Goal: Contribute content: Contribute content

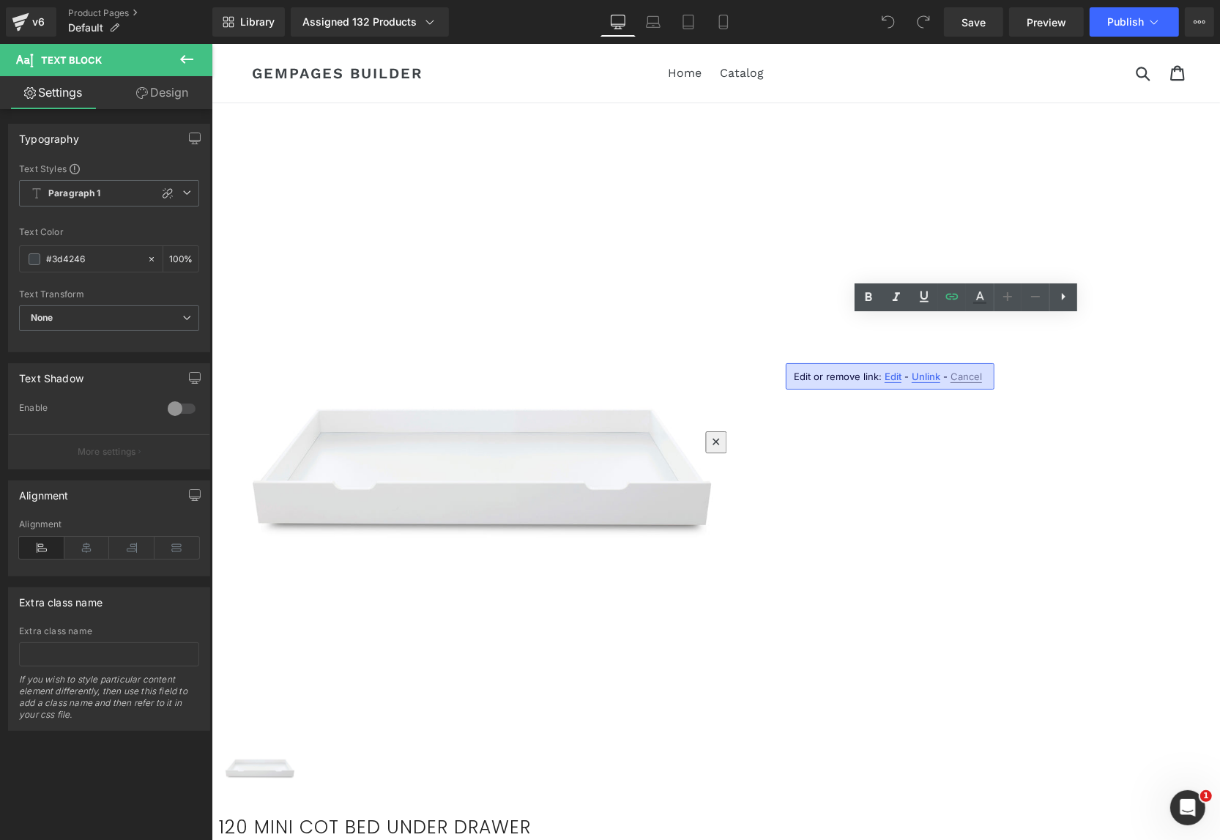
click at [889, 376] on span "Edit" at bounding box center [892, 376] width 17 height 12
click at [895, 380] on input "{{ product.metafields.custom.retailer_portal_link }}" at bounding box center [903, 381] width 225 height 37
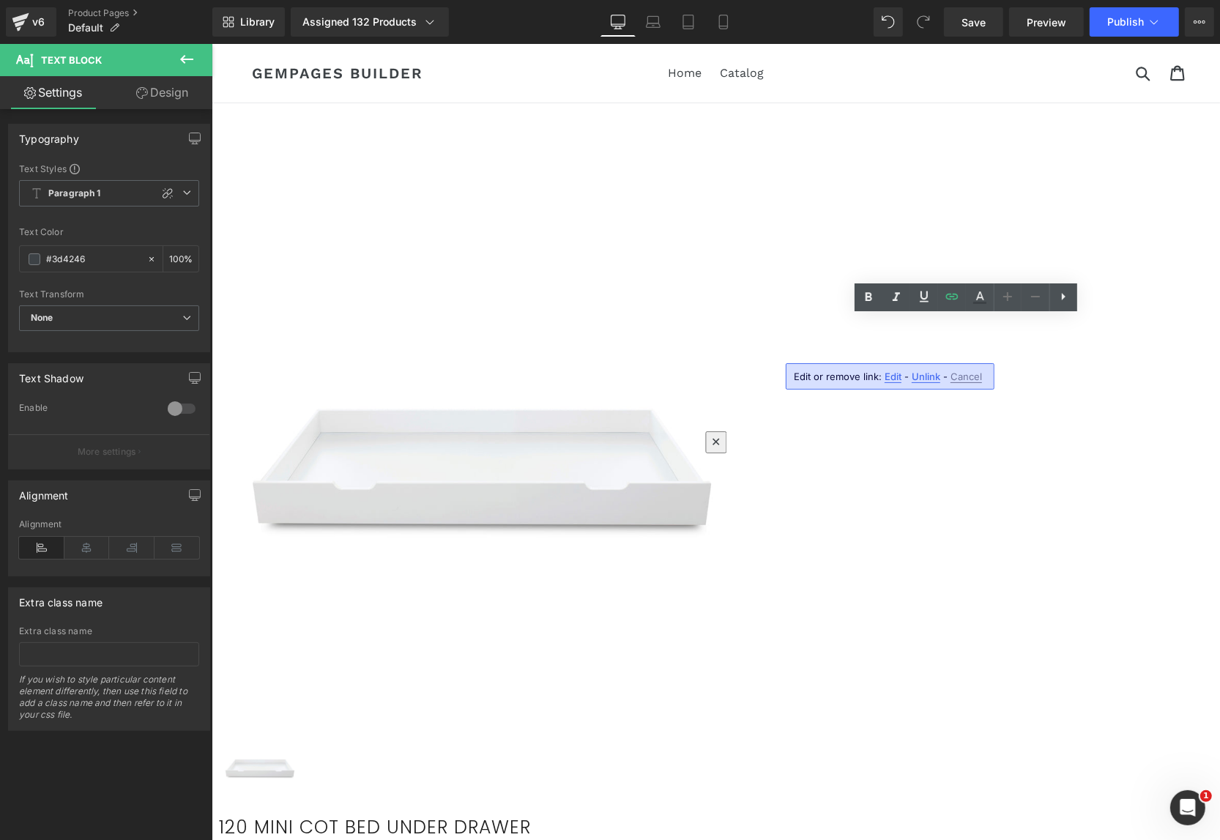
click at [738, 466] on div "Sale Off" at bounding box center [657, 445] width 878 height 532
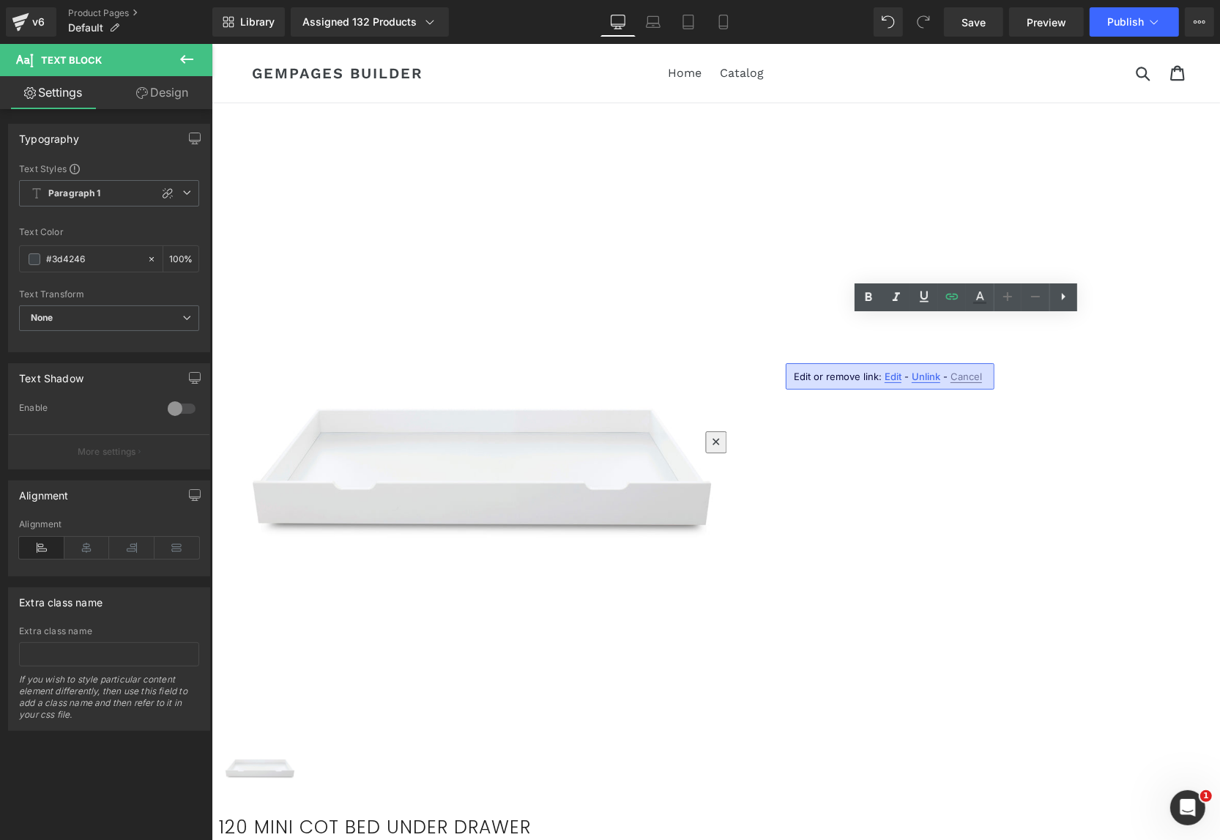
click at [886, 373] on span "Edit" at bounding box center [892, 376] width 17 height 12
type input "{{ product.metafields.custom.retailer_portal_link }}"
click at [886, 381] on input "{{ product.metafields.custom.retailer_portal_link }}" at bounding box center [903, 381] width 225 height 37
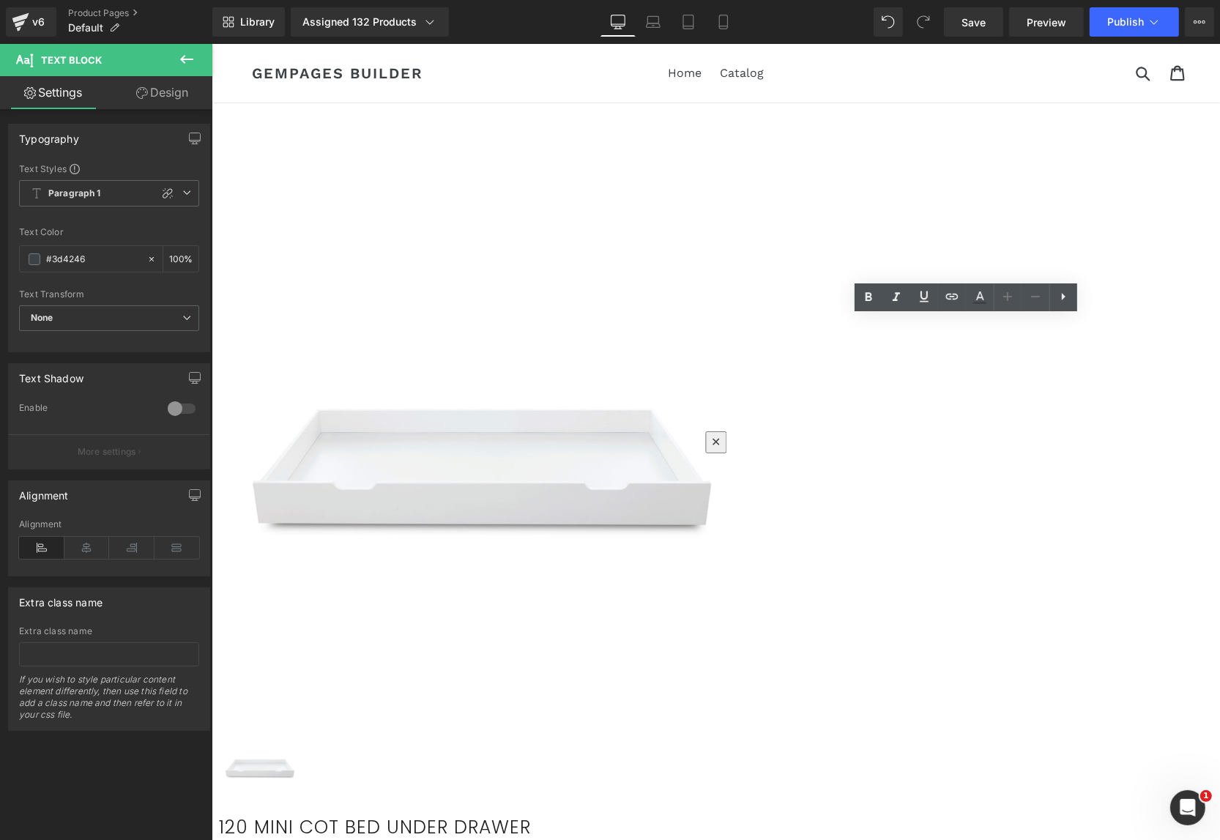
drag, startPoint x: 866, startPoint y: 363, endPoint x: 791, endPoint y: 327, distance: 82.8
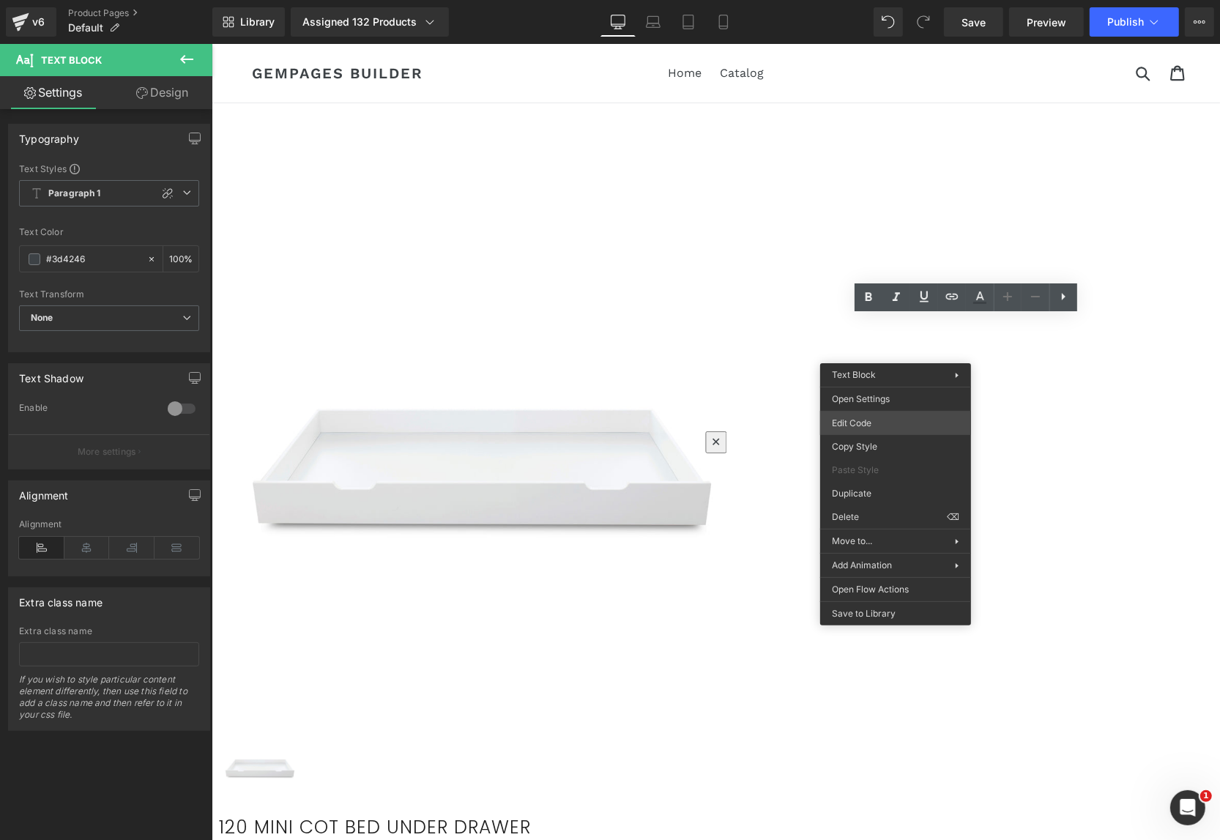
click at [870, 0] on div "You are previewing how the will restyle your page. You can not edit Elements in…" at bounding box center [610, 0] width 1220 height 0
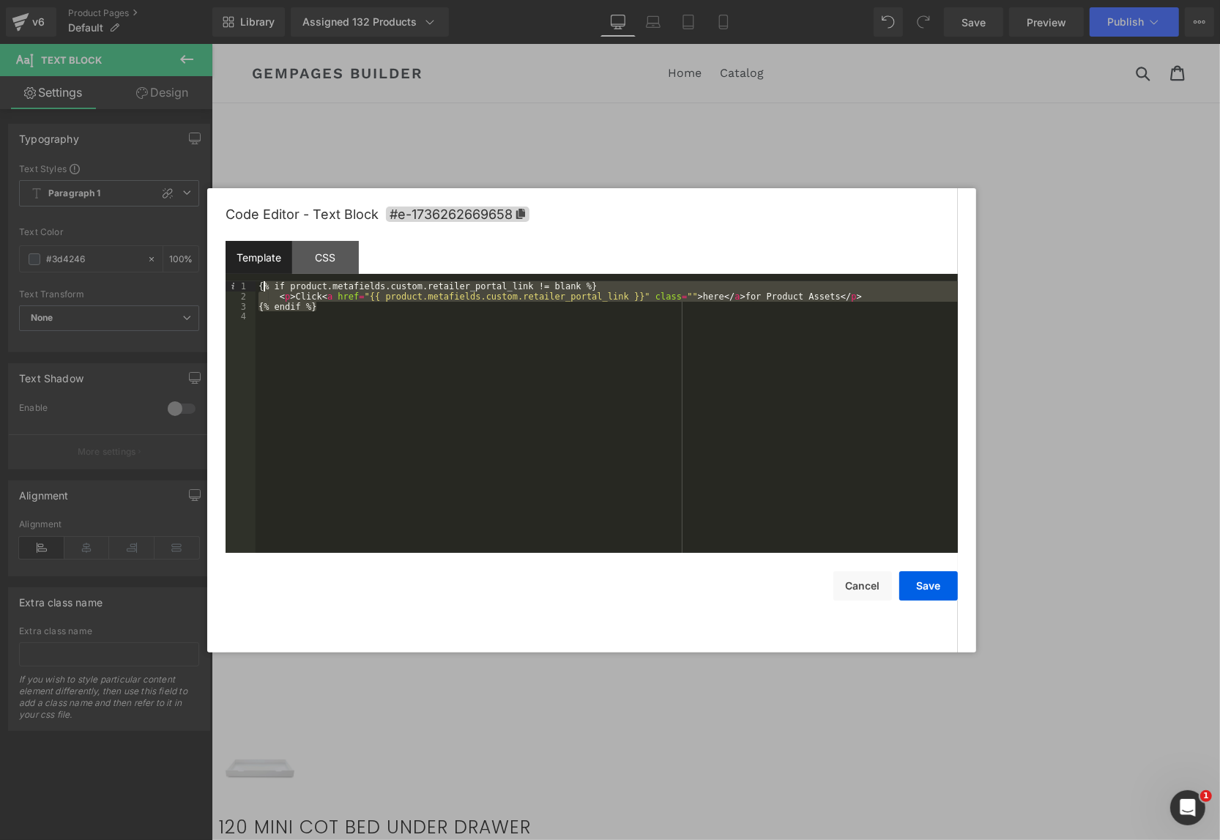
drag, startPoint x: 350, startPoint y: 310, endPoint x: 263, endPoint y: 291, distance: 89.3
click at [263, 291] on div "{% if product.metafields.custom.retailer_portal_link != blank %} < p > Click < …" at bounding box center [606, 427] width 702 height 292
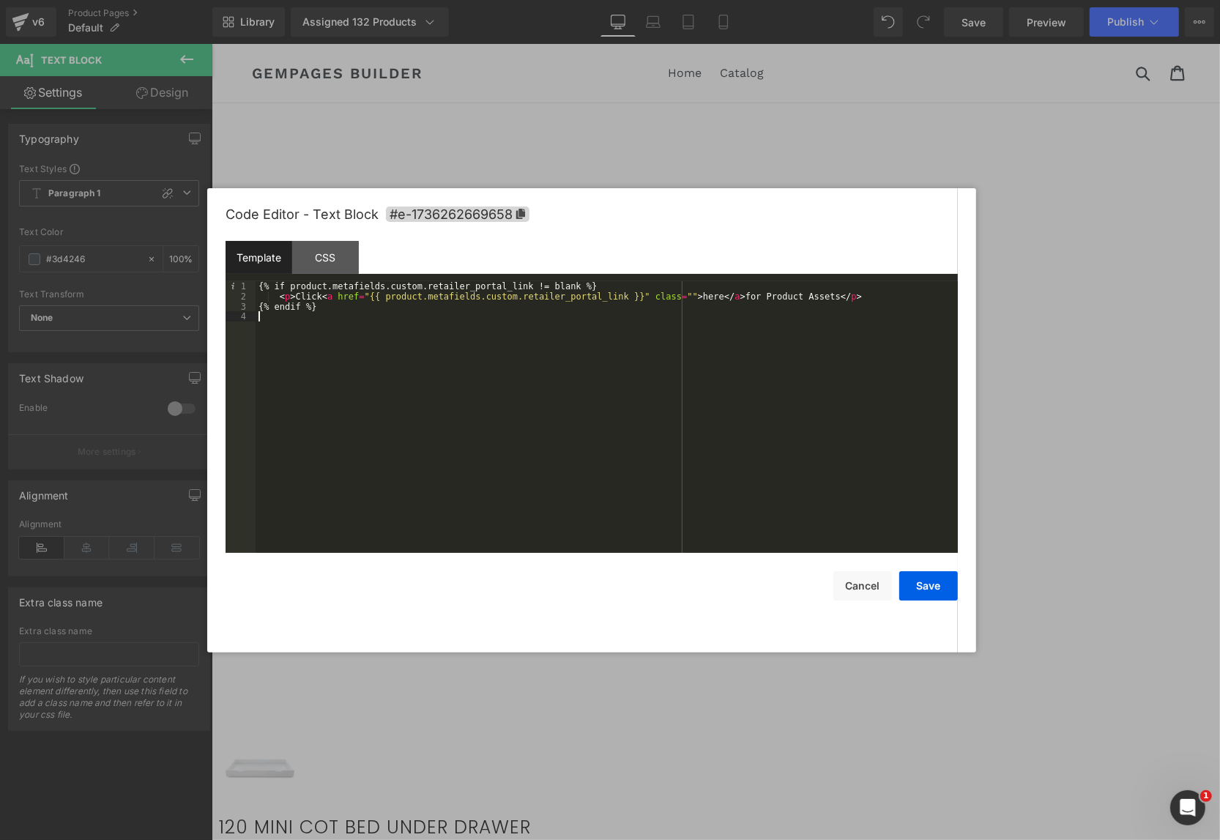
click at [428, 381] on div "{% if product.metafields.custom.retailer_portal_link != blank %} < p > Click < …" at bounding box center [606, 427] width 702 height 292
drag, startPoint x: 848, startPoint y: 589, endPoint x: 660, endPoint y: 444, distance: 236.5
click at [848, 589] on button "Cancel" at bounding box center [862, 585] width 59 height 29
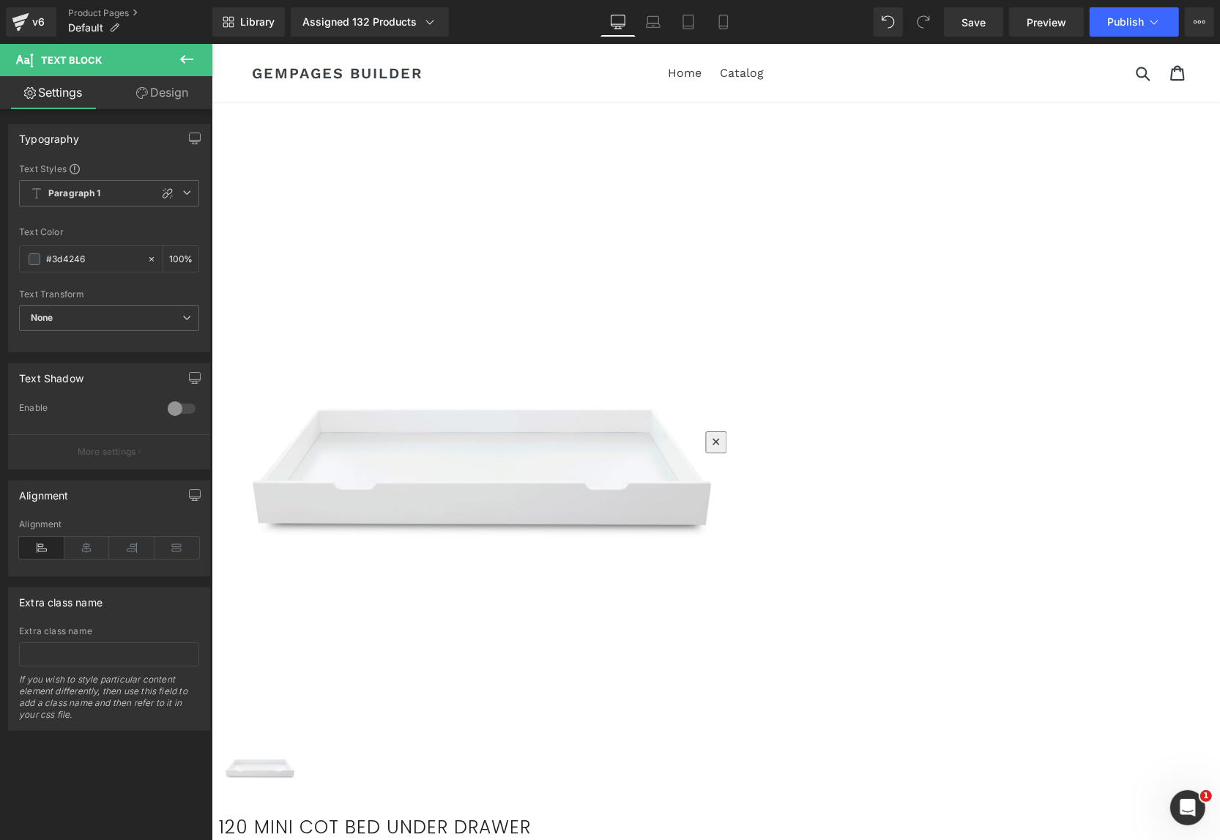
click at [211, 43] on link at bounding box center [211, 43] width 0 height 0
click at [211, 43] on icon at bounding box center [211, 43] width 0 height 0
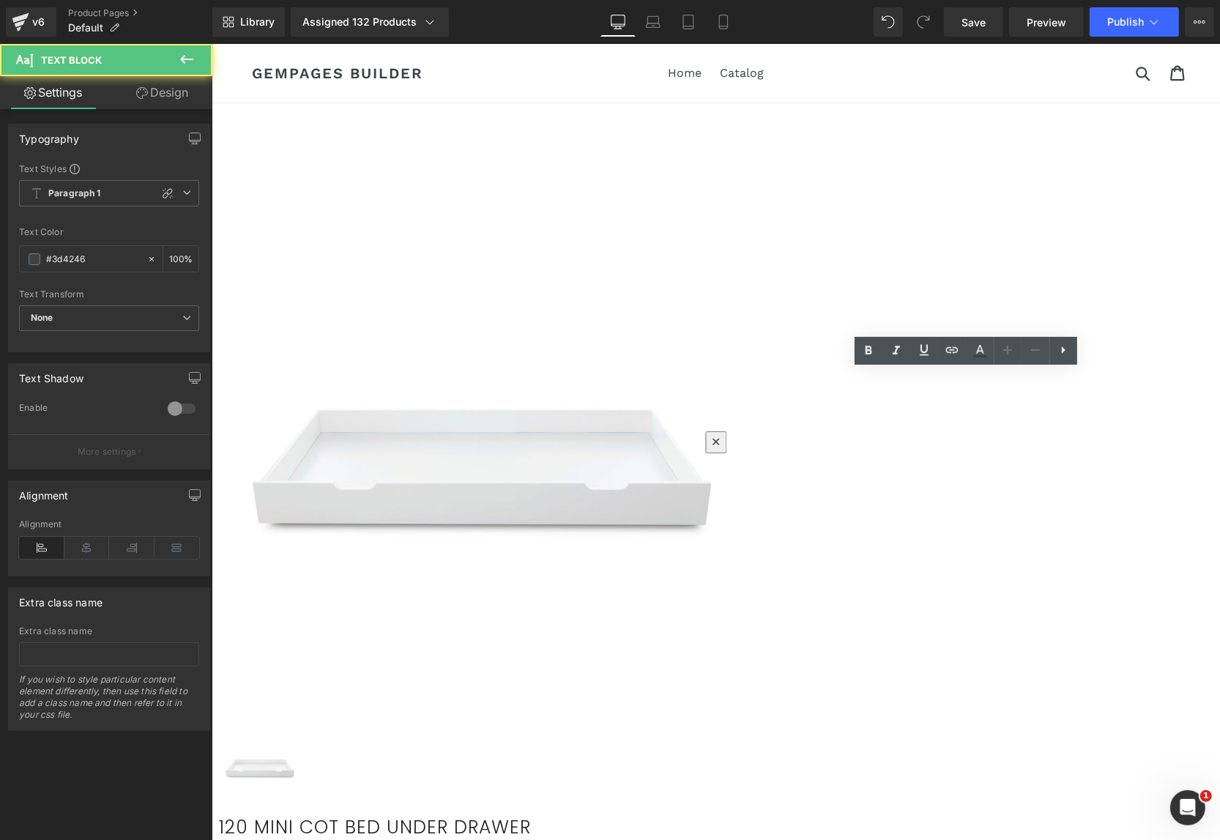
drag, startPoint x: 941, startPoint y: 378, endPoint x: 1094, endPoint y: 378, distance: 153.0
drag, startPoint x: 940, startPoint y: 376, endPoint x: 1097, endPoint y: 378, distance: 156.7
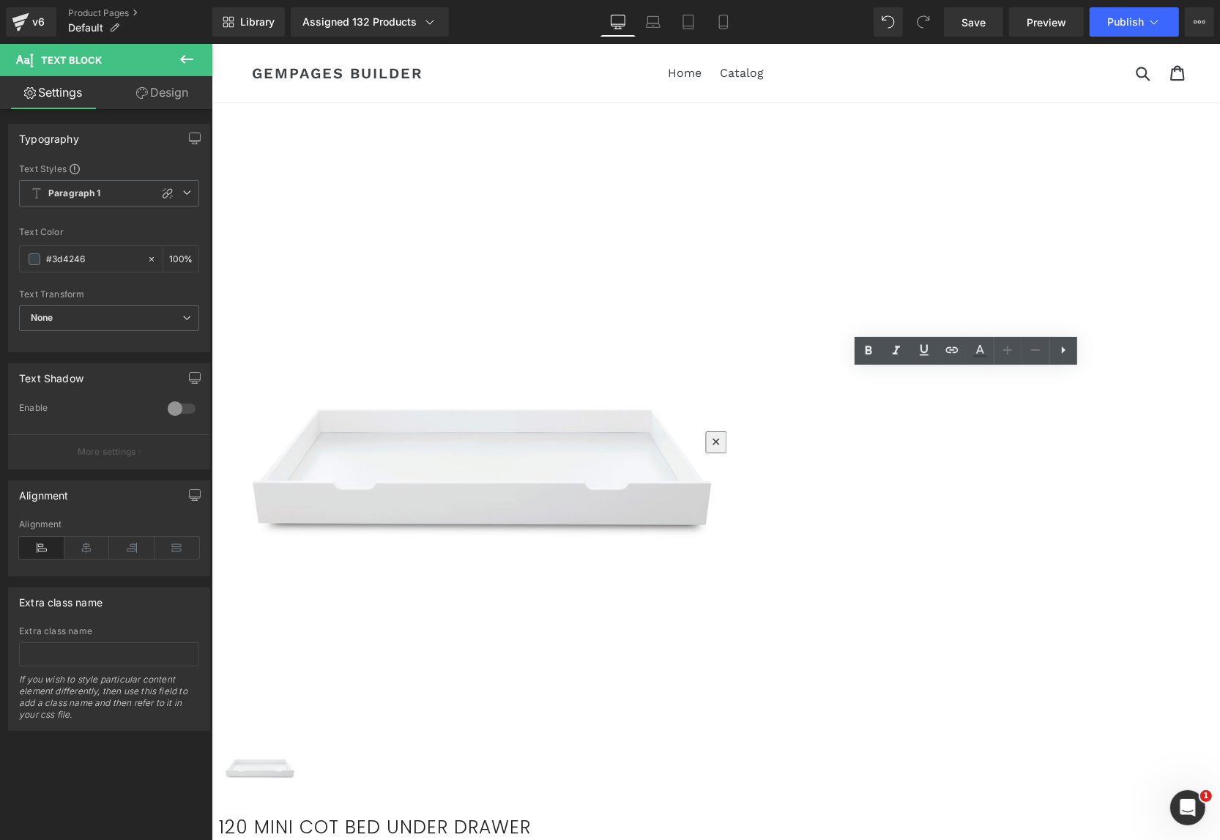
paste div
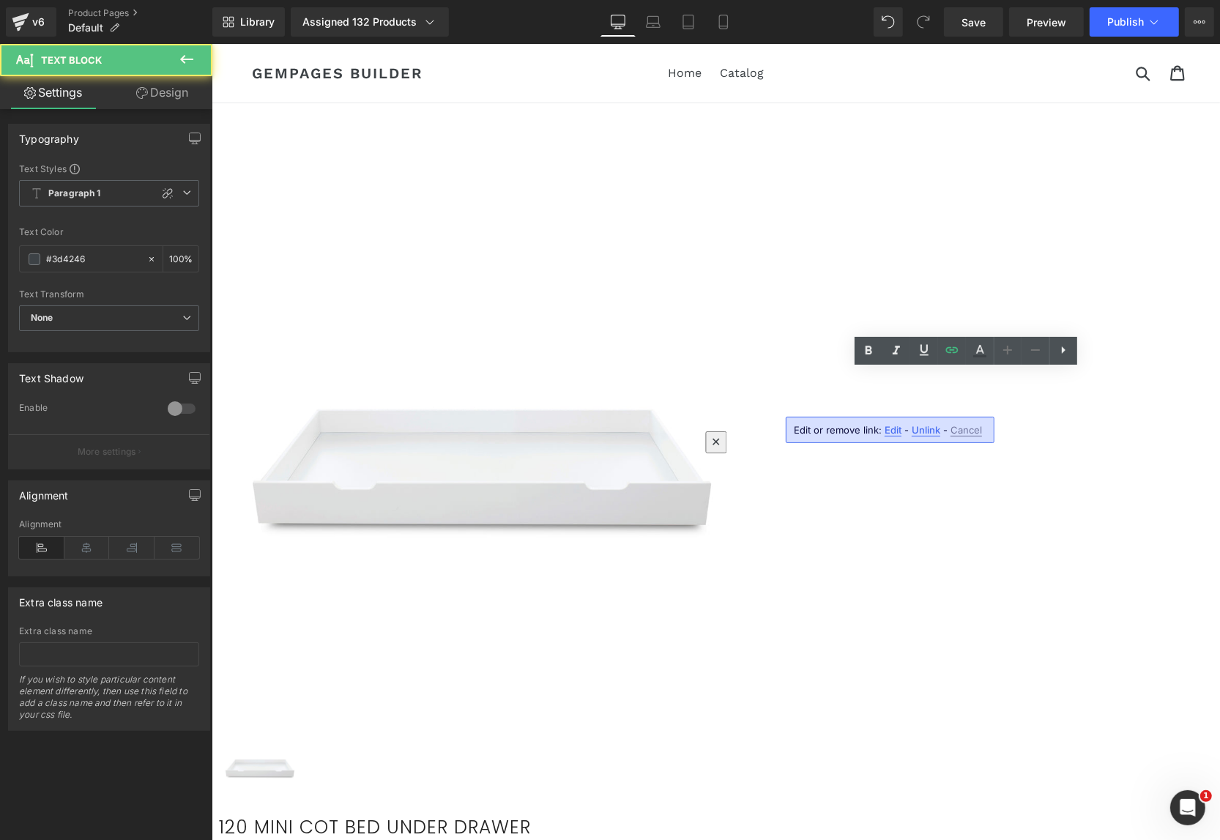
click at [893, 431] on span "Edit" at bounding box center [892, 430] width 17 height 12
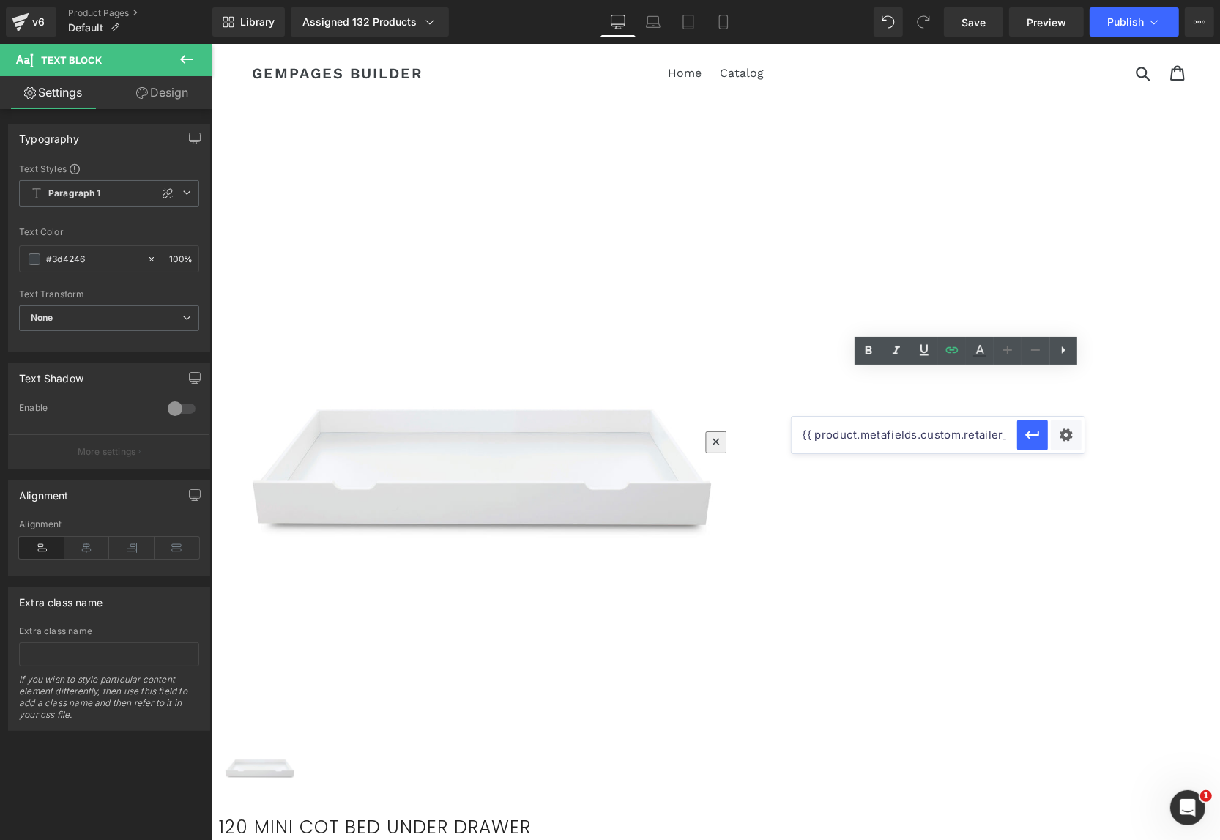
click at [895, 433] on input "{{ product.metafields.custom.retailer_portal_link }}" at bounding box center [903, 435] width 225 height 37
paste input "ib_academy"
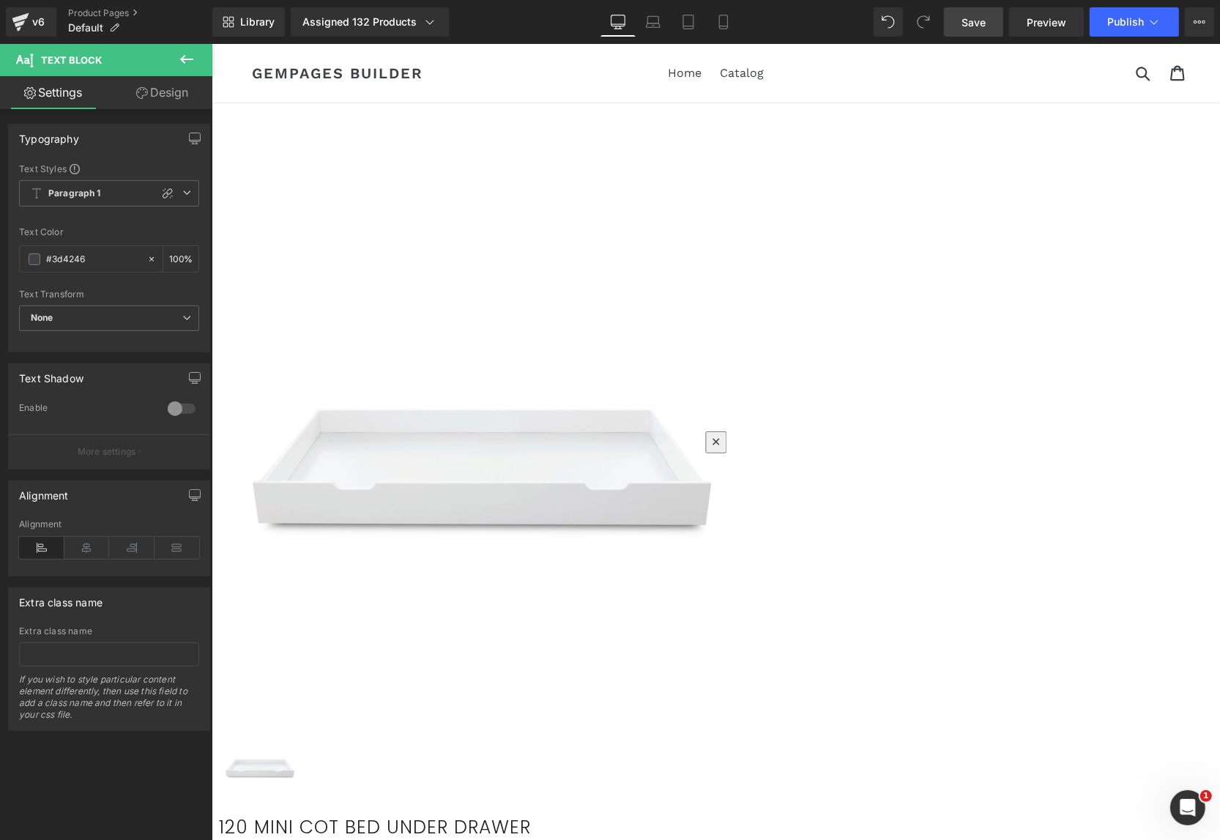
scroll to position [0, 0]
click at [978, 25] on span "Save" at bounding box center [973, 22] width 24 height 15
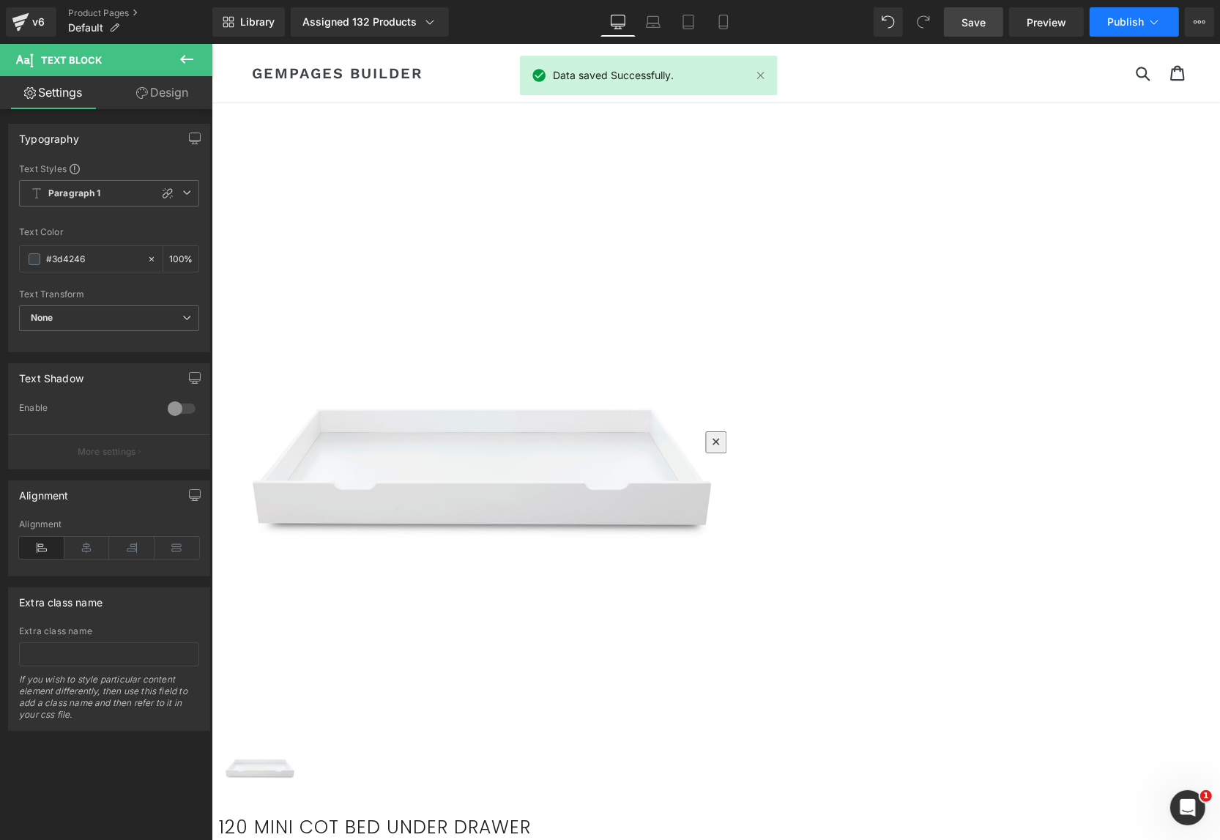
click at [1155, 28] on icon at bounding box center [1153, 22] width 15 height 15
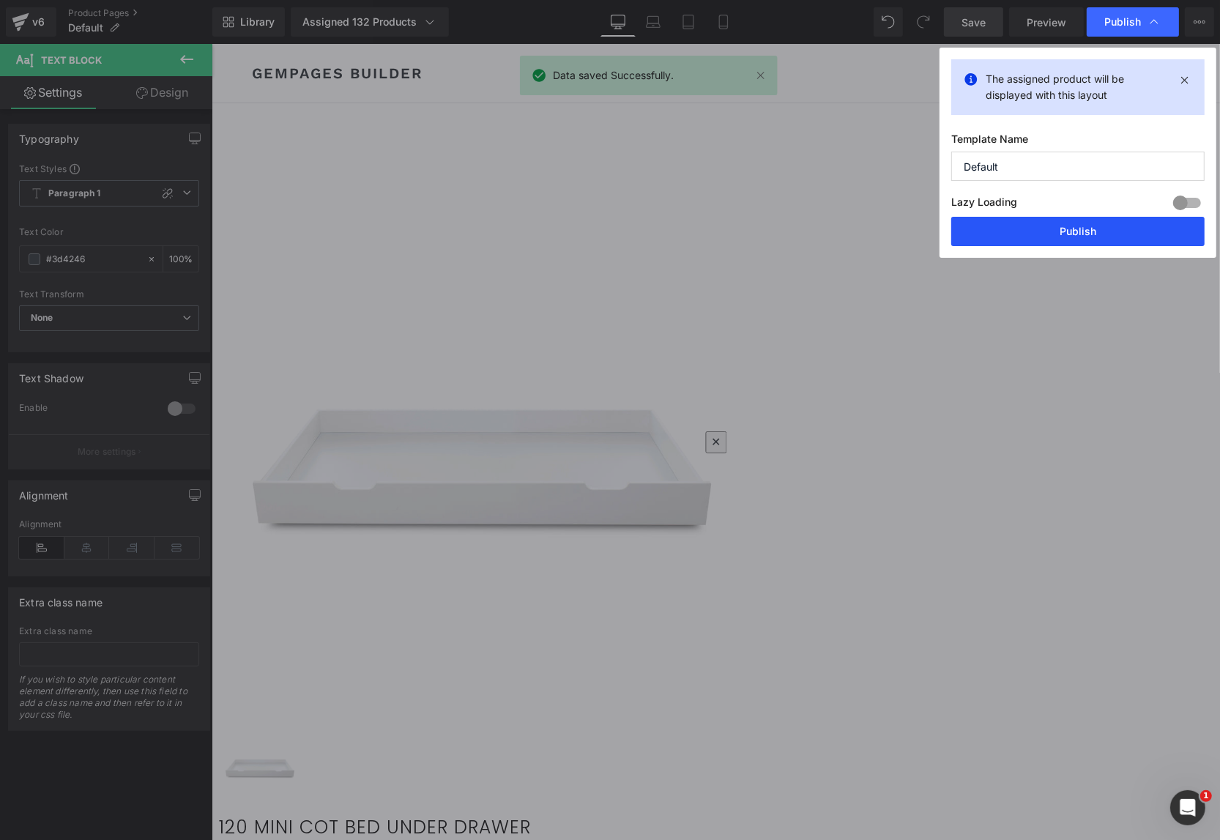
click at [1040, 234] on button "Publish" at bounding box center [1077, 231] width 253 height 29
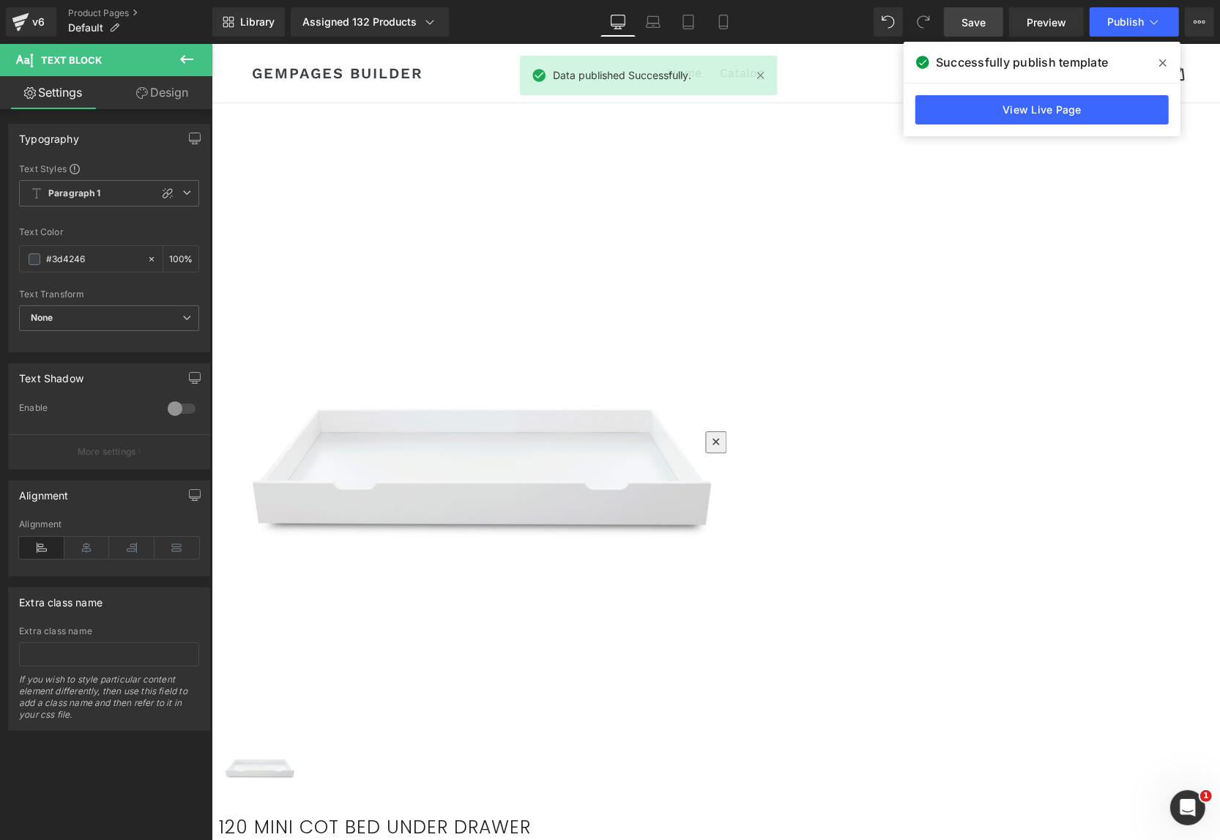
click at [211, 43] on span "Text Block" at bounding box center [211, 43] width 0 height 0
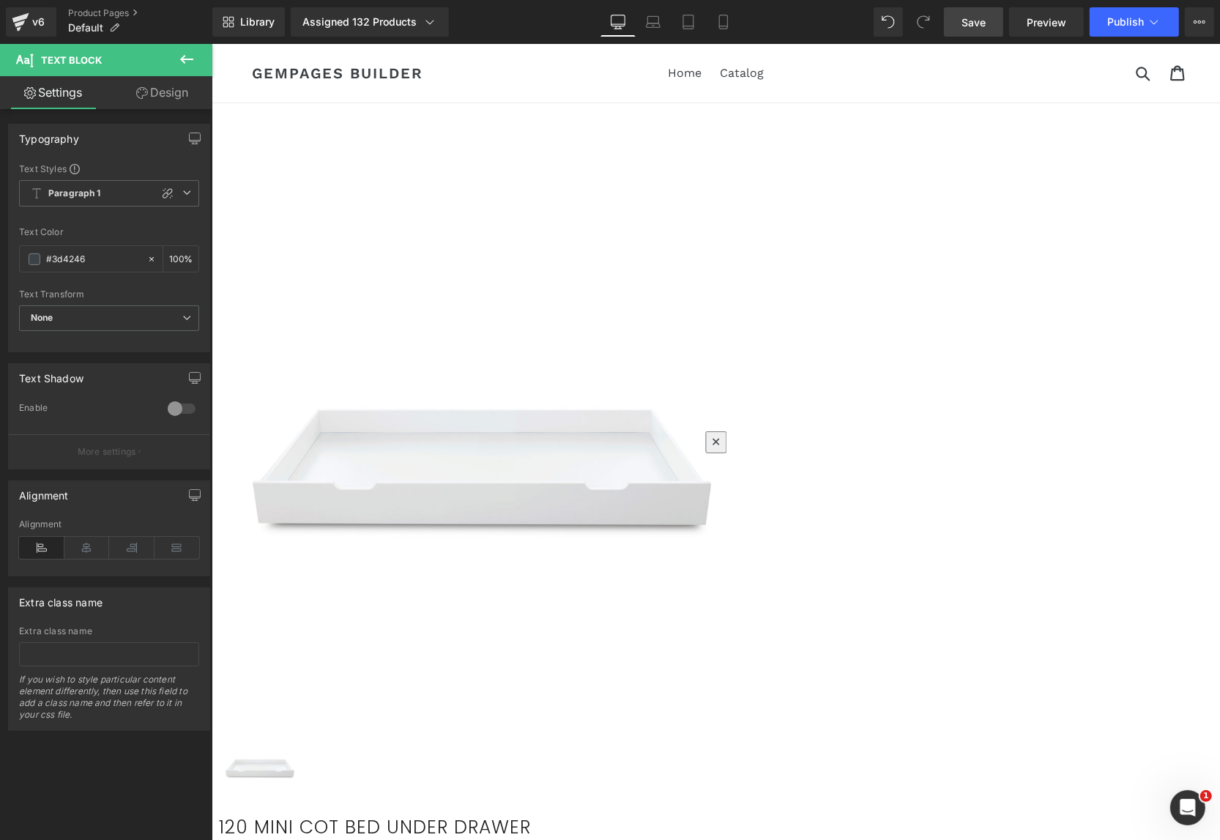
click at [992, 26] on link "Save" at bounding box center [973, 21] width 59 height 29
click at [1121, 20] on span "Publish" at bounding box center [1125, 22] width 37 height 12
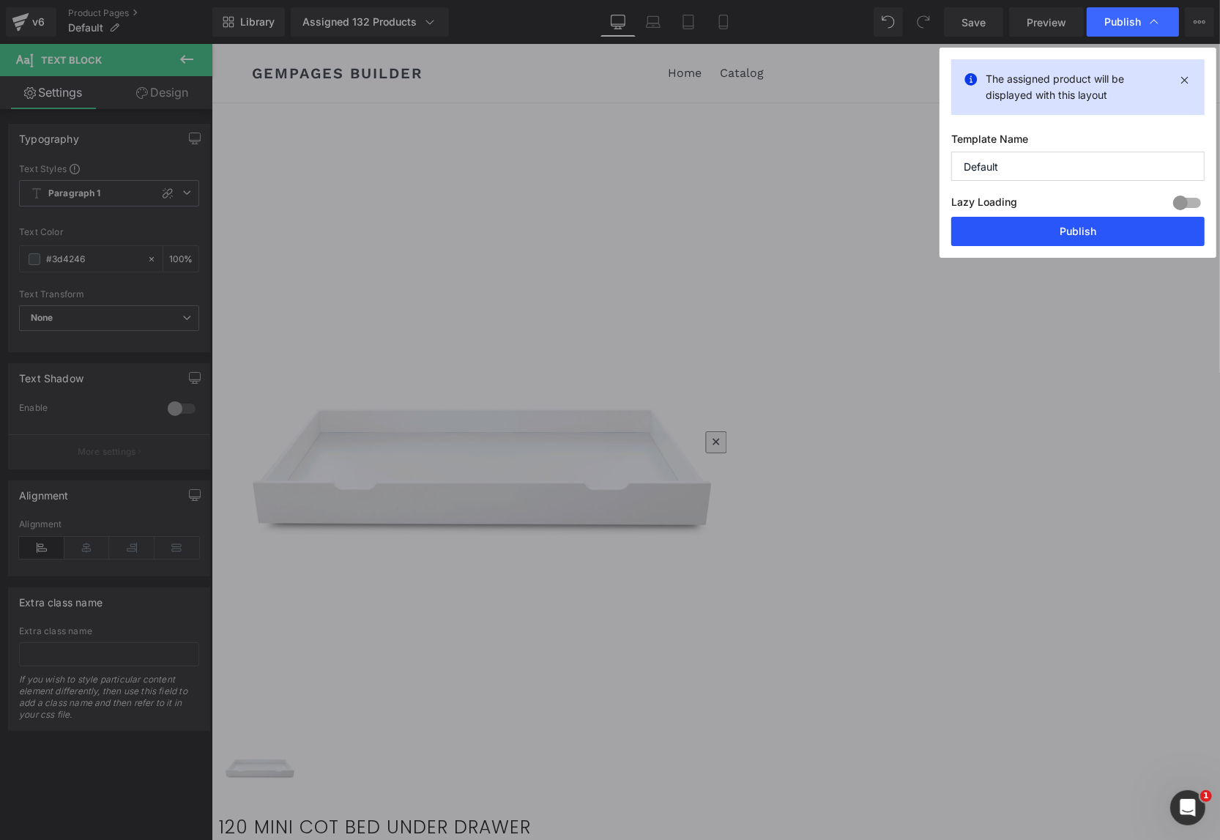
drag, startPoint x: 1083, startPoint y: 239, endPoint x: 871, endPoint y: 195, distance: 216.8
click at [1083, 239] on button "Publish" at bounding box center [1077, 231] width 253 height 29
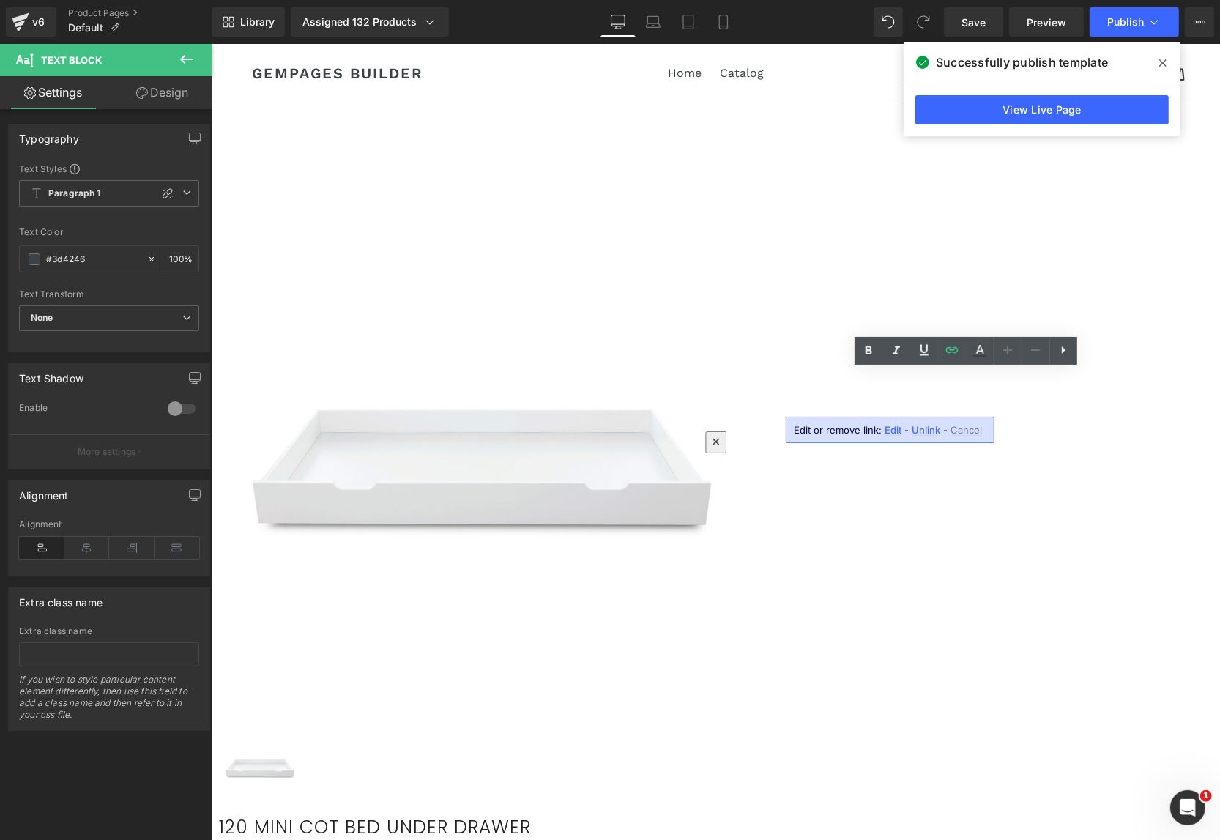
click at [893, 432] on span "Edit" at bounding box center [892, 430] width 17 height 12
click at [949, 443] on input "{{ product.metafields.custom.ib_academy_link }}" at bounding box center [903, 435] width 225 height 37
click at [930, 434] on input "{{ product.metafields.custom.ib_academy_link }}" at bounding box center [903, 435] width 225 height 37
drag, startPoint x: 923, startPoint y: 438, endPoint x: 948, endPoint y: 442, distance: 25.3
click at [948, 442] on input "{{ product.metafields.custom.ib_academy_link }}" at bounding box center [903, 435] width 225 height 37
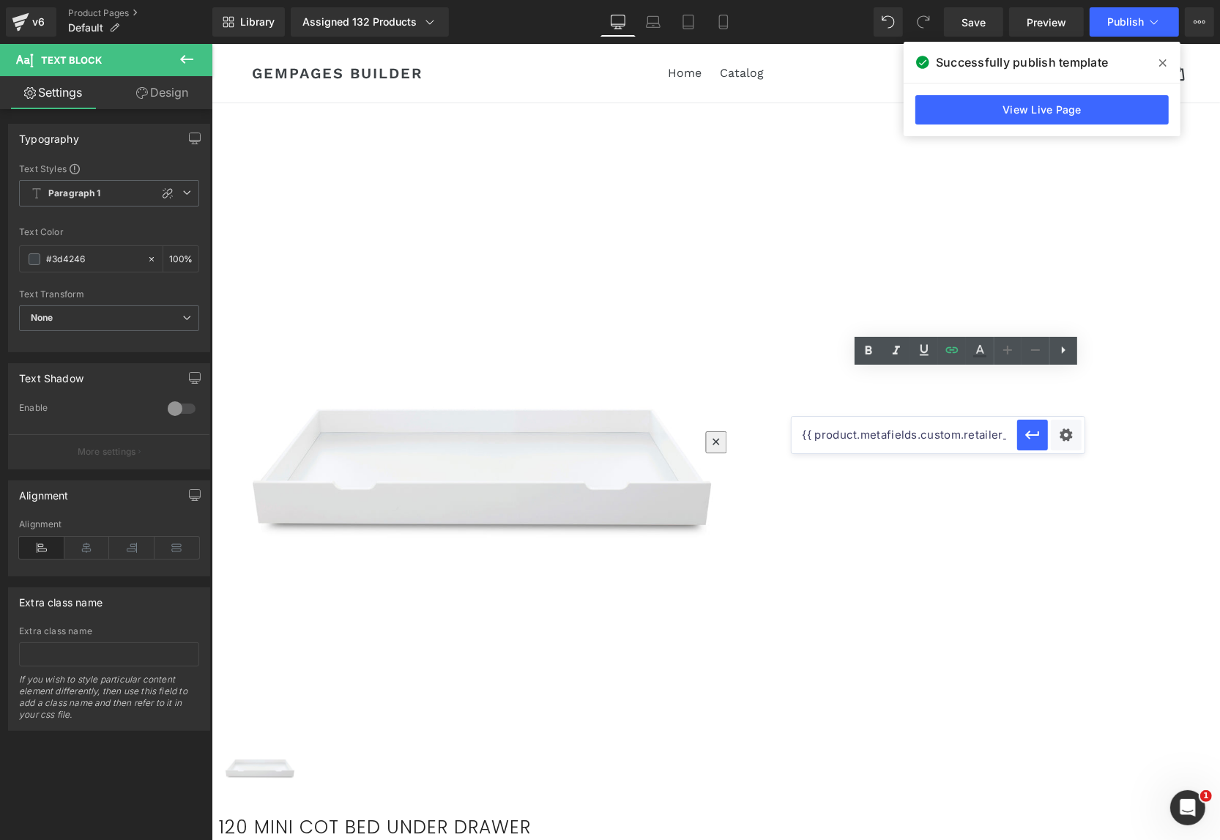
scroll to position [0, 70]
paste input "ib_academy"
click at [972, 33] on link "Save" at bounding box center [973, 21] width 59 height 29
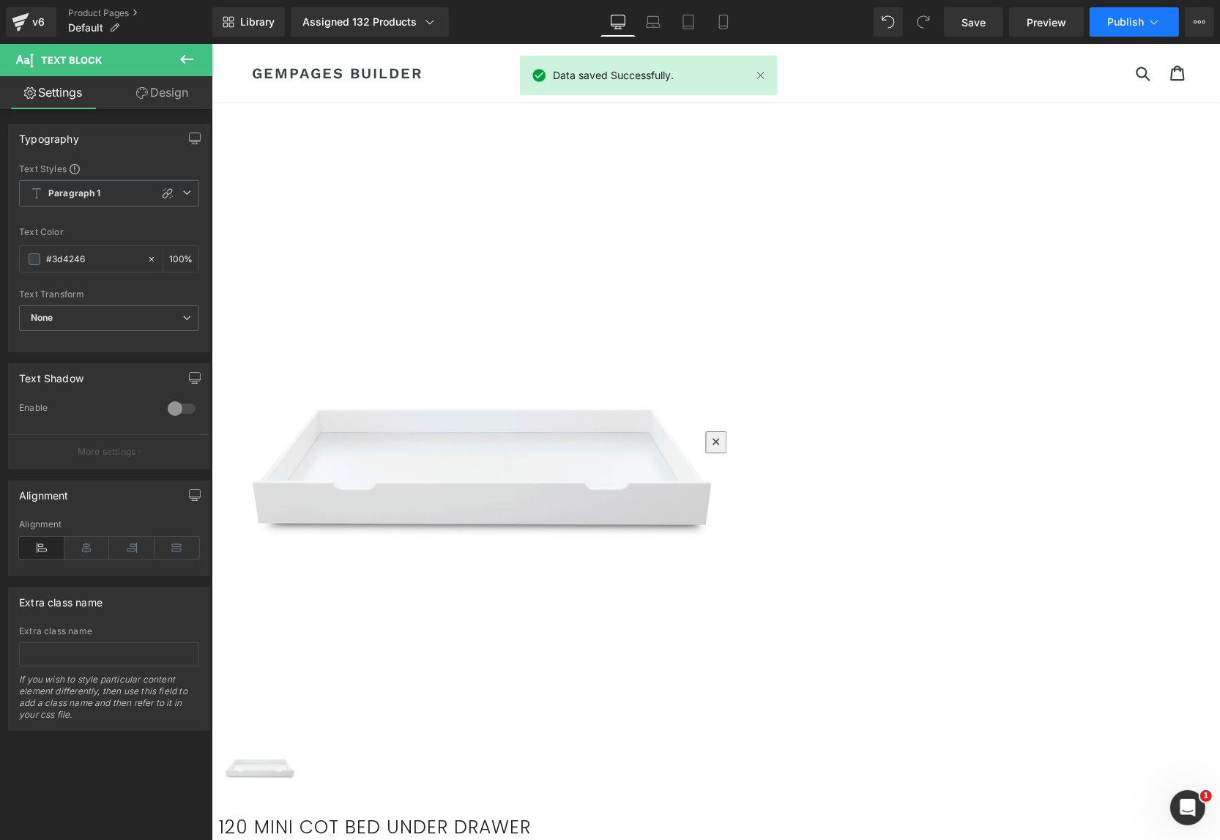
click at [1109, 14] on button "Publish" at bounding box center [1133, 21] width 89 height 29
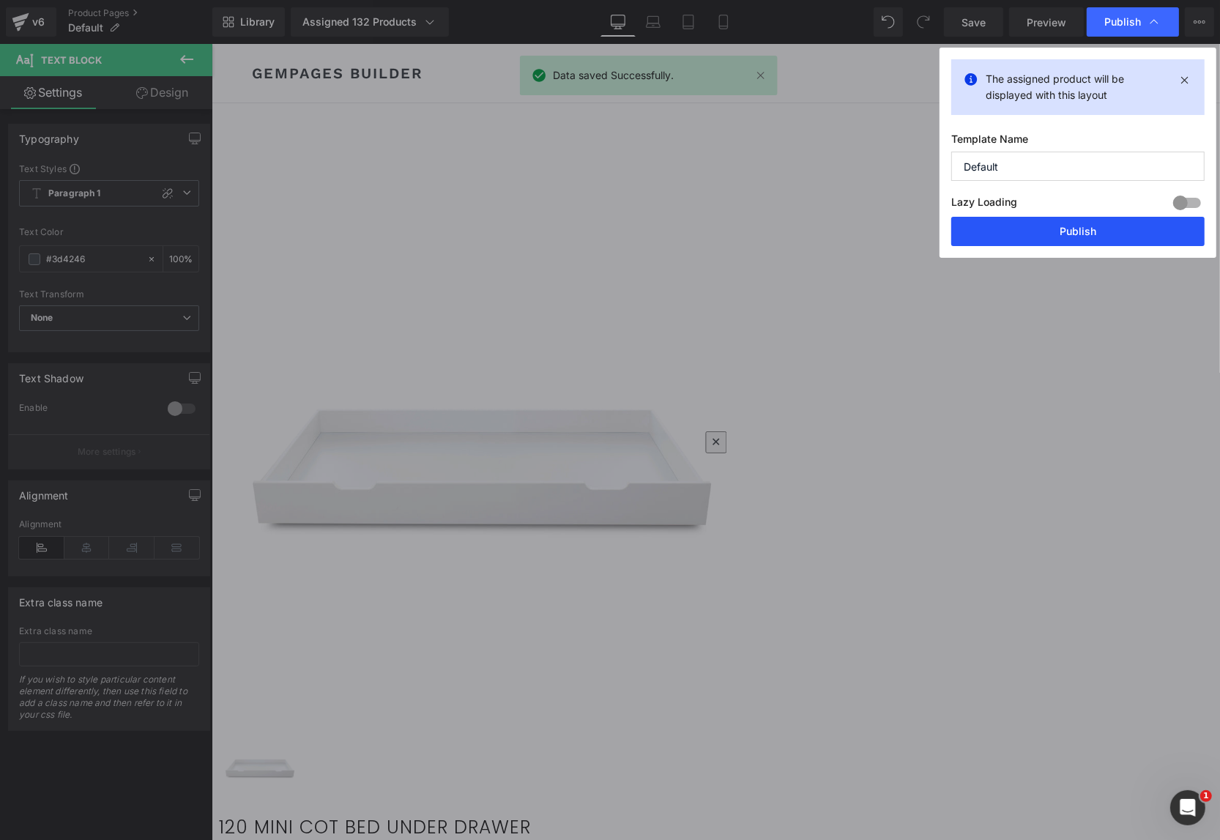
drag, startPoint x: 1082, startPoint y: 233, endPoint x: 870, endPoint y: 188, distance: 216.9
click at [1082, 233] on button "Publish" at bounding box center [1077, 231] width 253 height 29
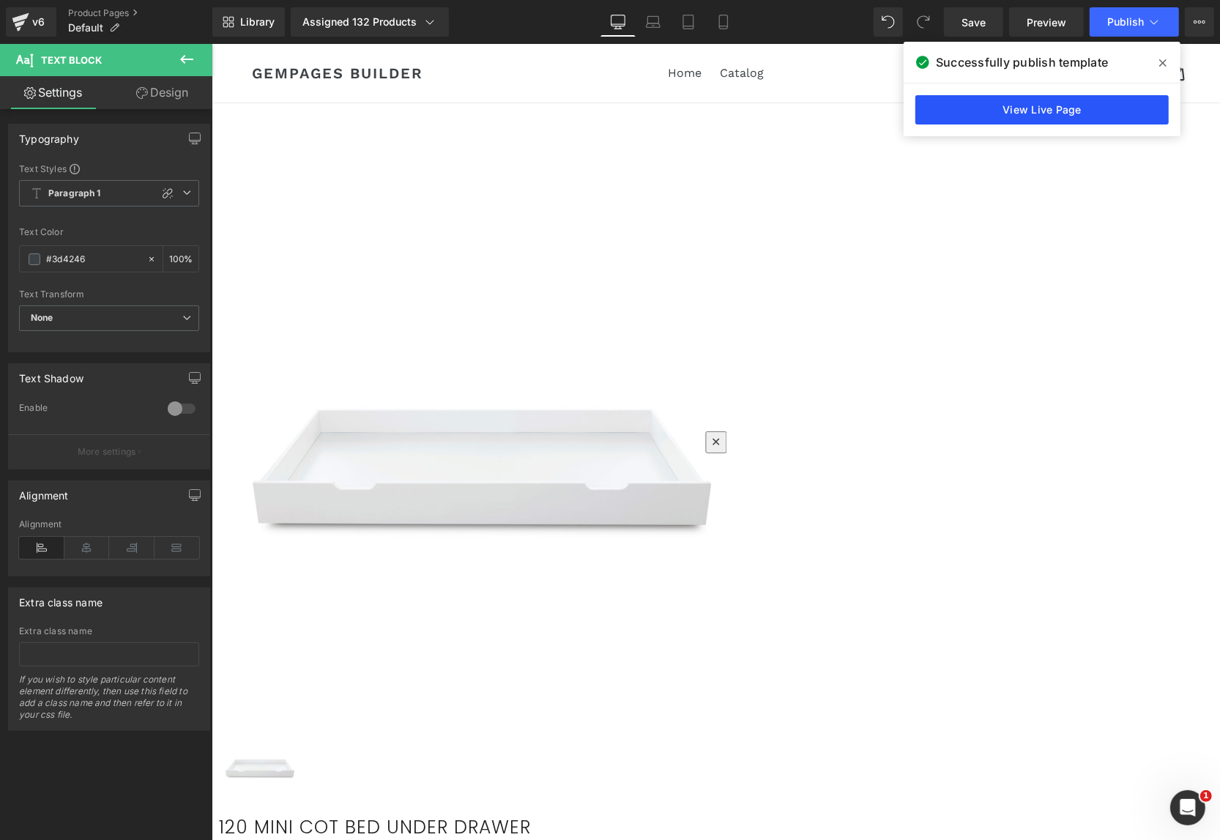
click at [1020, 108] on link "View Live Page" at bounding box center [1041, 109] width 253 height 29
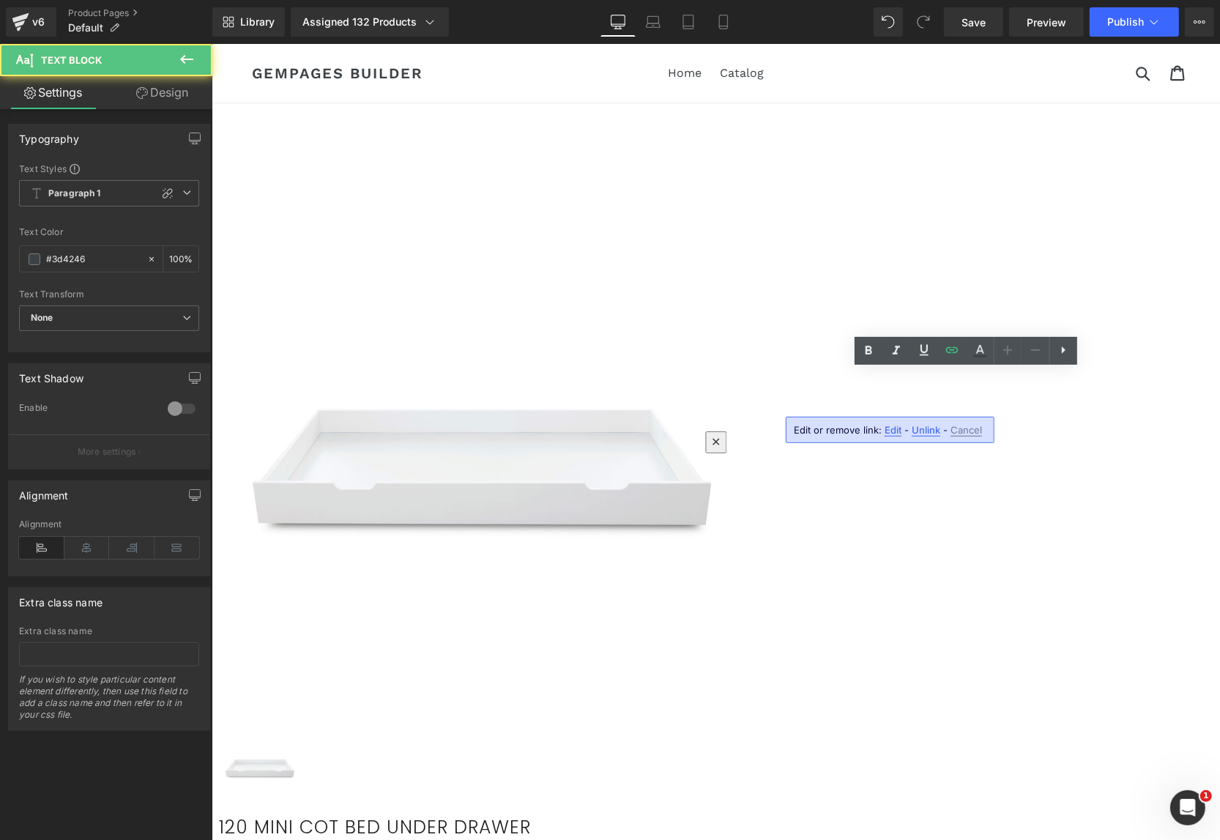
click at [897, 427] on span "Edit" at bounding box center [892, 430] width 17 height 12
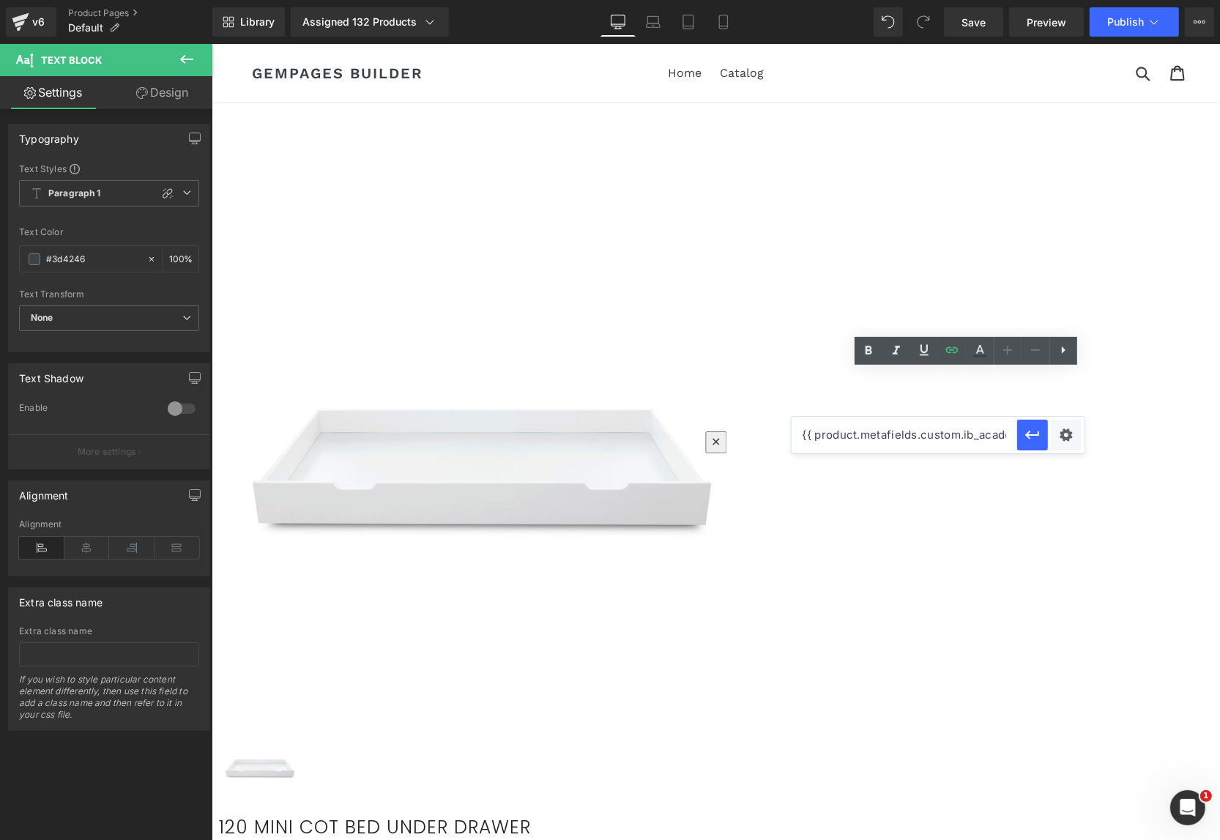
drag, startPoint x: 923, startPoint y: 433, endPoint x: 996, endPoint y: 442, distance: 73.7
click at [996, 442] on input "{{ product.metafields.custom.ib_academy_link }}" at bounding box center [903, 435] width 225 height 37
click at [919, 428] on input "{{ product.metafields.custom.ib_academy_link }}" at bounding box center [903, 435] width 225 height 37
paste input "ib_academy"
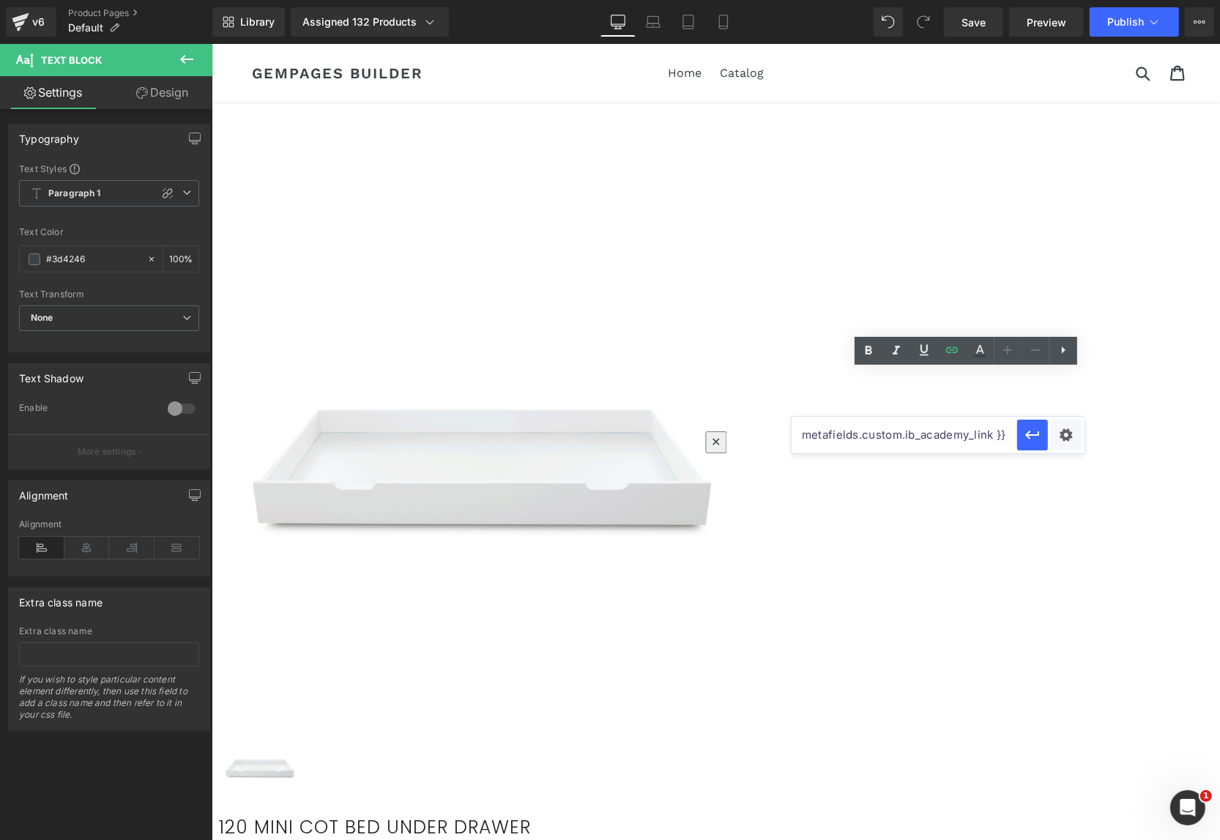
scroll to position [0, 59]
type input "{{ product.metafields.custom.ib_academy_link }}"
click at [1035, 436] on icon "button" at bounding box center [1032, 435] width 18 height 18
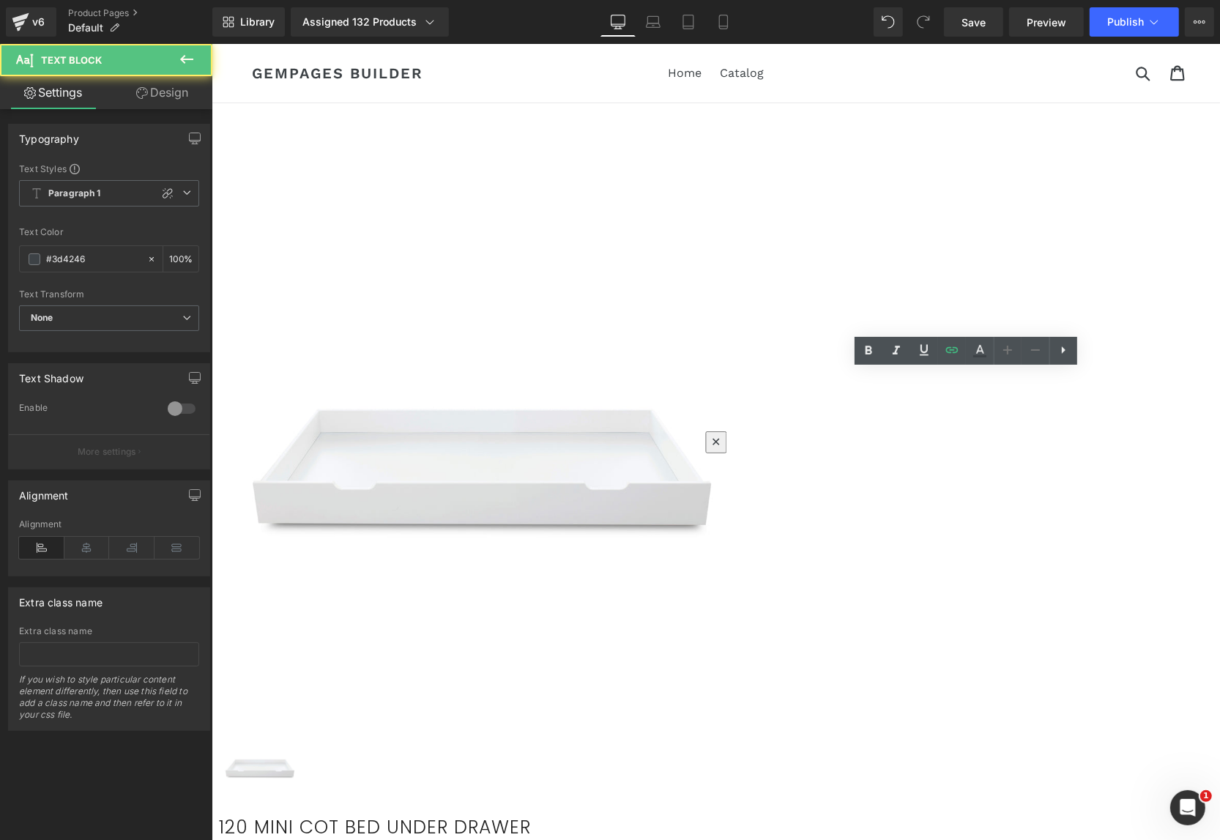
click at [889, 427] on span "Edit" at bounding box center [892, 430] width 17 height 12
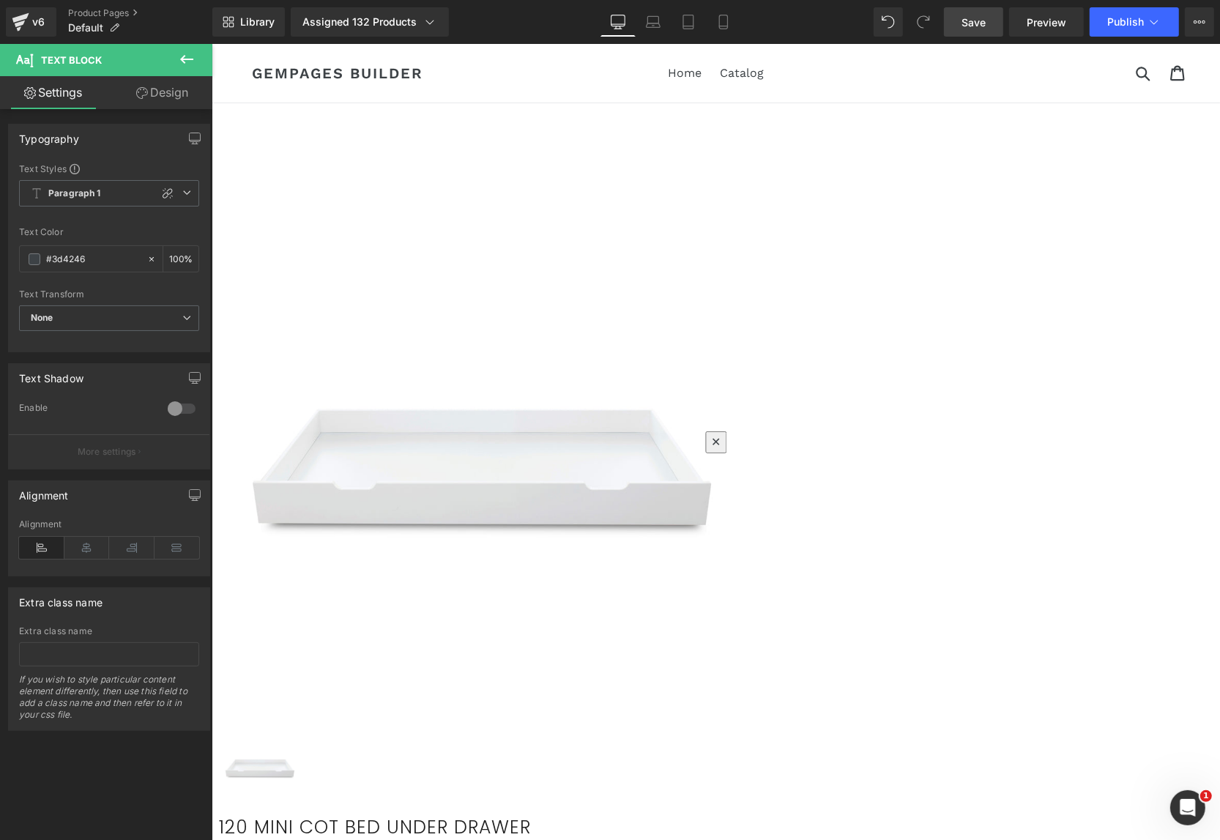
click at [975, 24] on span "Save" at bounding box center [973, 22] width 24 height 15
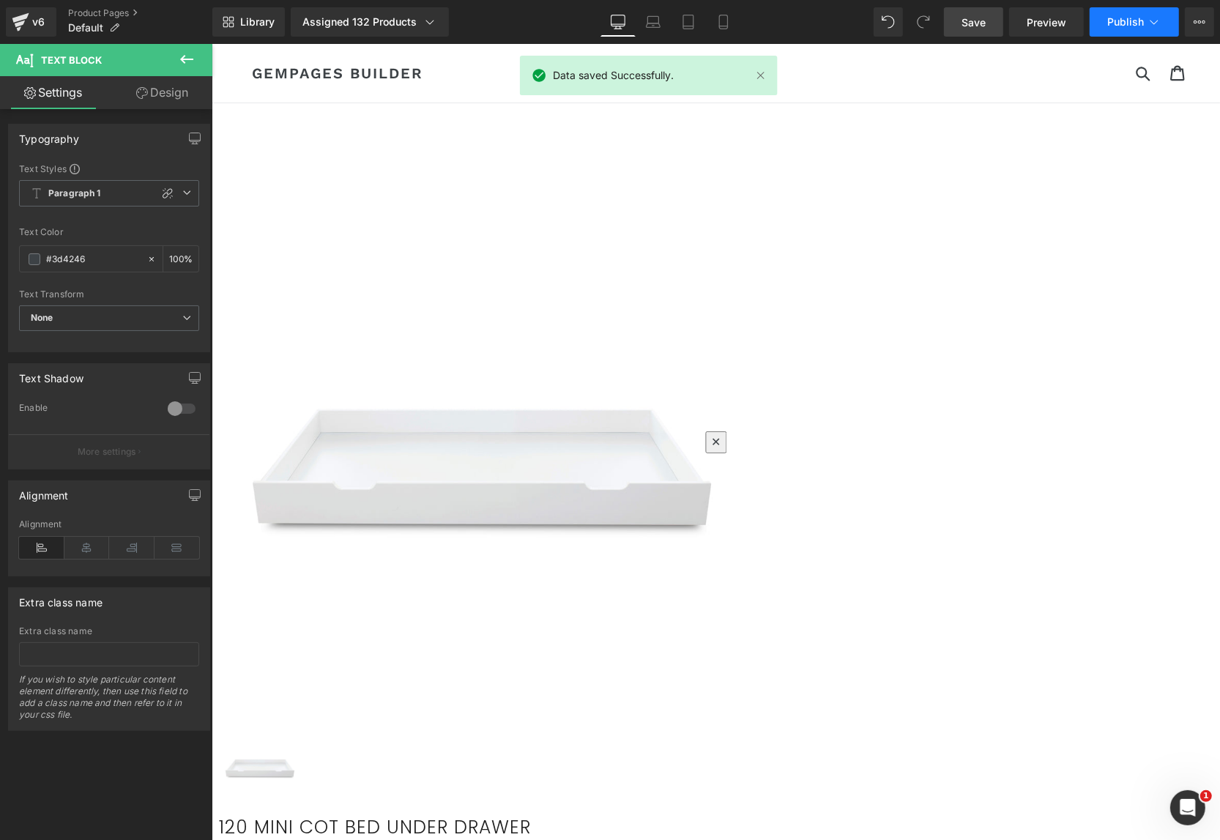
click at [1114, 13] on button "Publish" at bounding box center [1133, 21] width 89 height 29
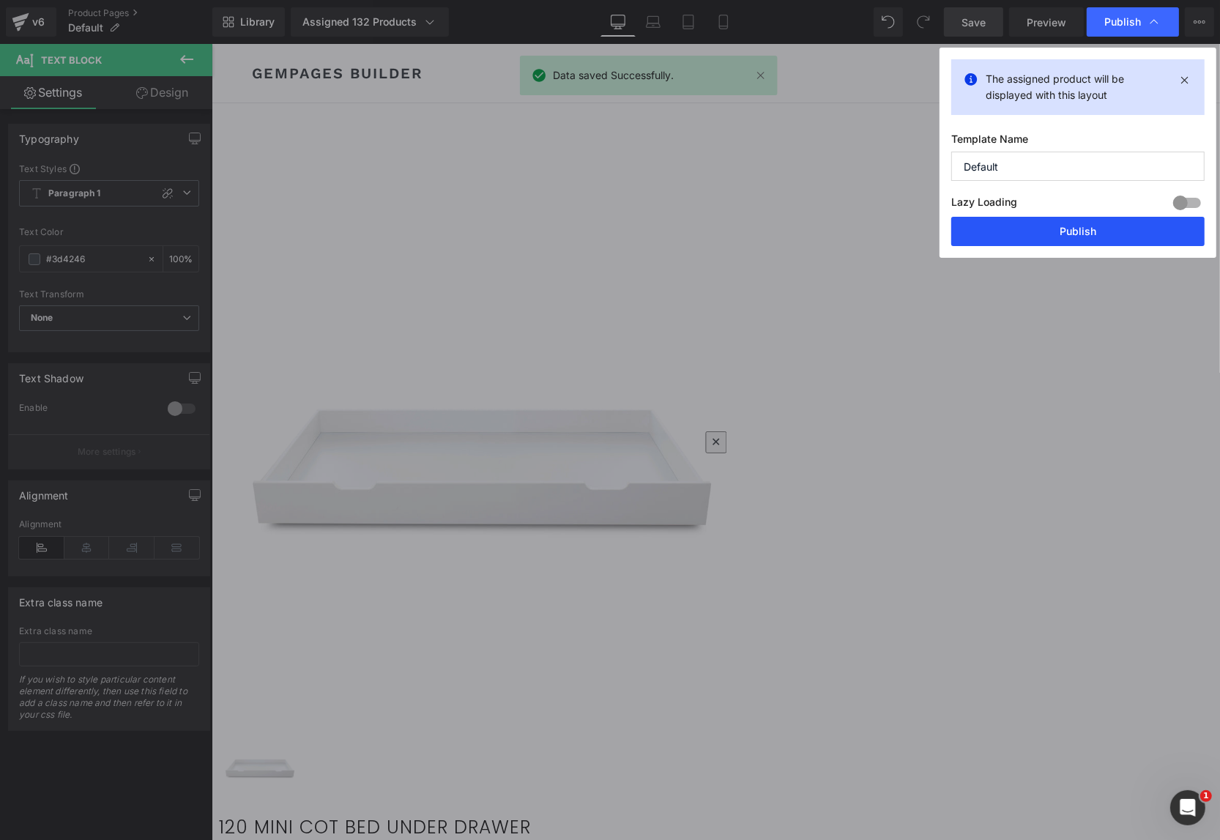
click at [1097, 236] on button "Publish" at bounding box center [1077, 231] width 253 height 29
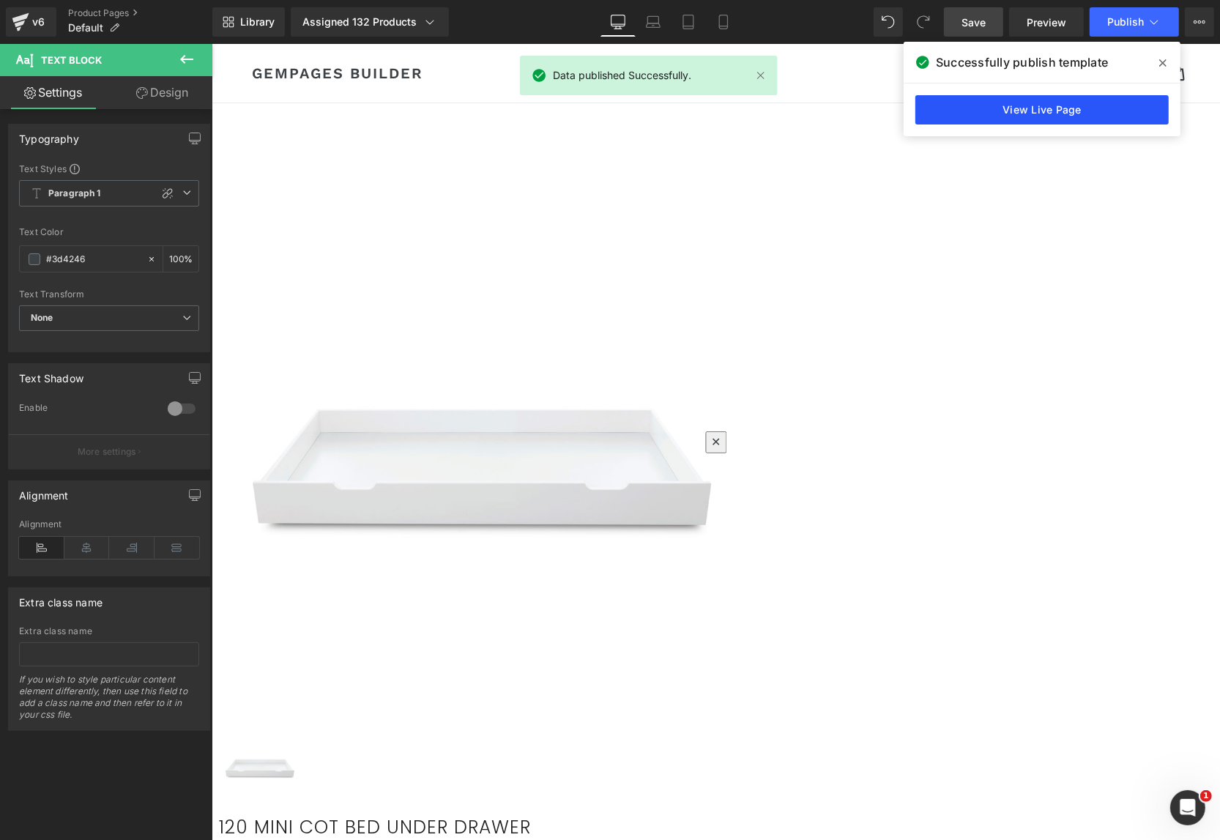
click at [1048, 100] on link "View Live Page" at bounding box center [1041, 109] width 253 height 29
